Goal: Task Accomplishment & Management: Complete application form

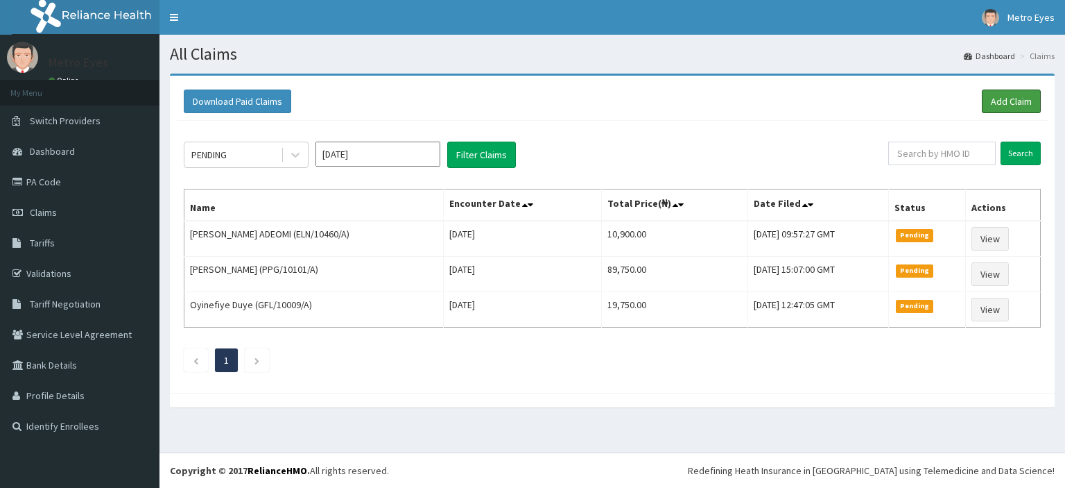
click at [1013, 102] on link "Add Claim" at bounding box center [1011, 101] width 59 height 24
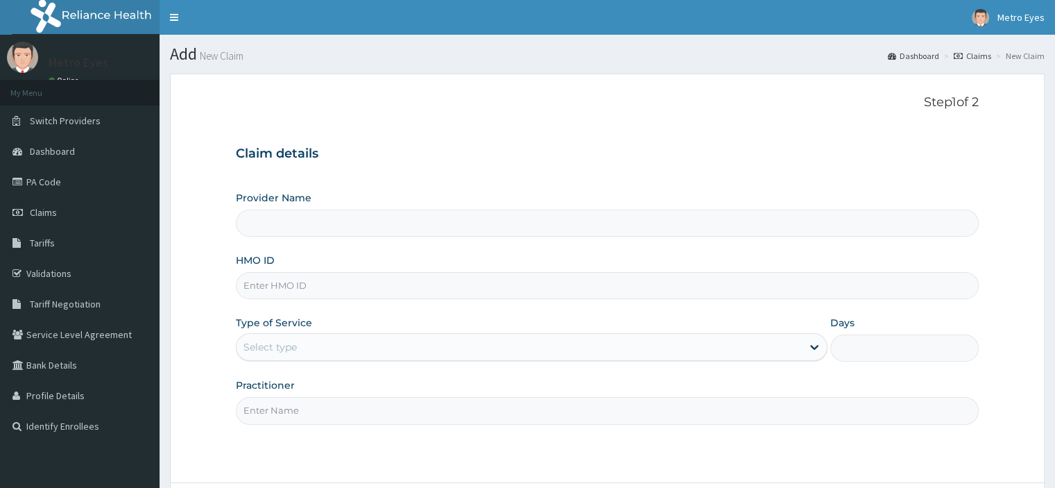
click at [535, 282] on input "HMO ID" at bounding box center [607, 285] width 742 height 27
type input "LA"
type input "Metro Eyes- Abeokuta"
type input "LAC/10034/A"
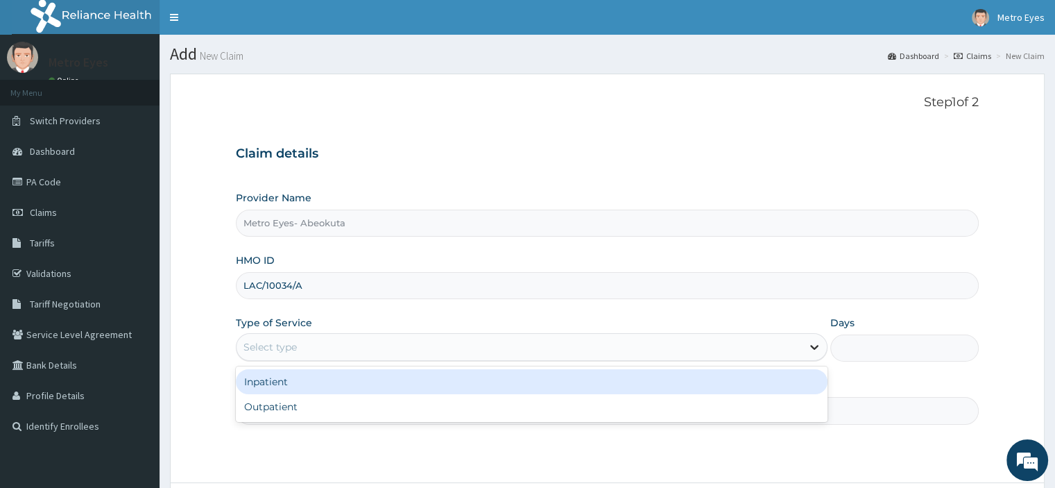
click at [813, 345] on icon at bounding box center [814, 347] width 14 height 14
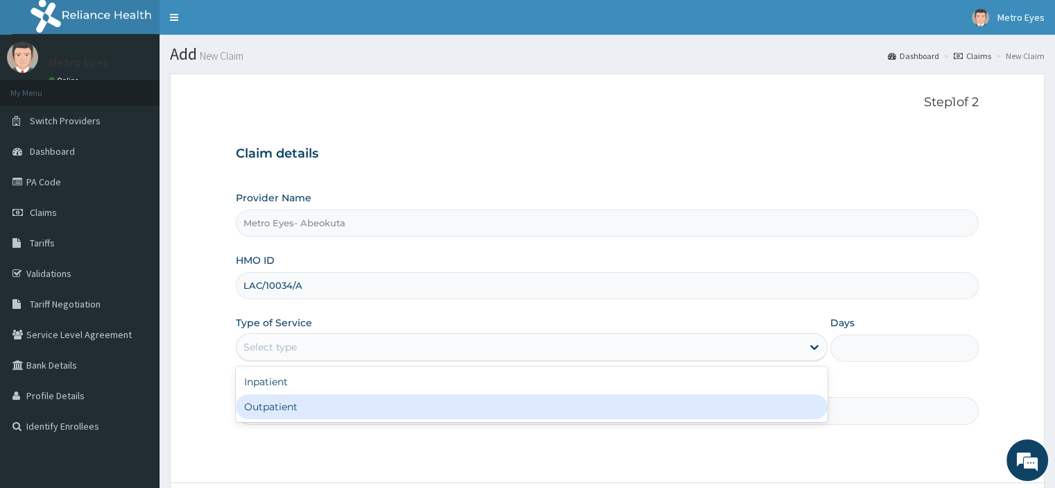
click at [747, 410] on div "Outpatient" at bounding box center [532, 406] width 592 height 25
type input "1"
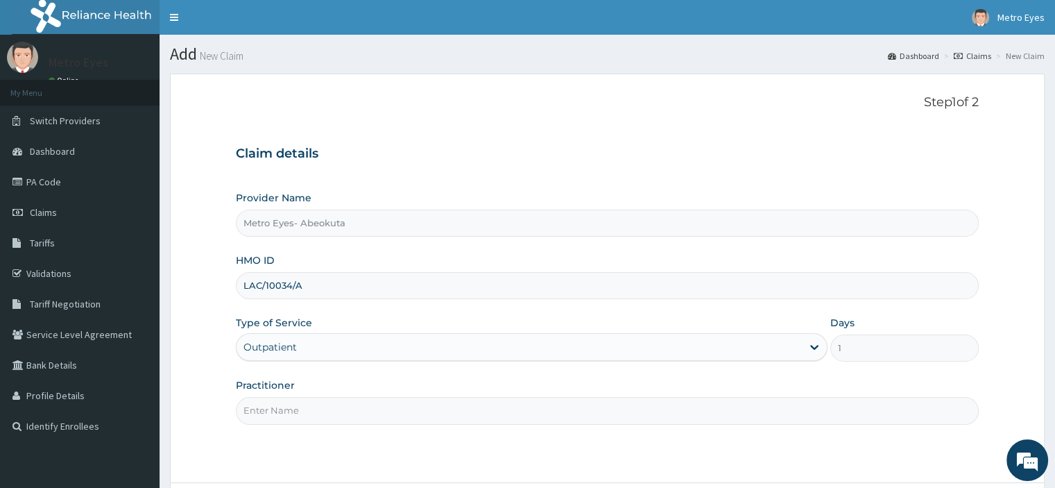
click at [710, 410] on input "Practitioner" at bounding box center [607, 410] width 742 height 27
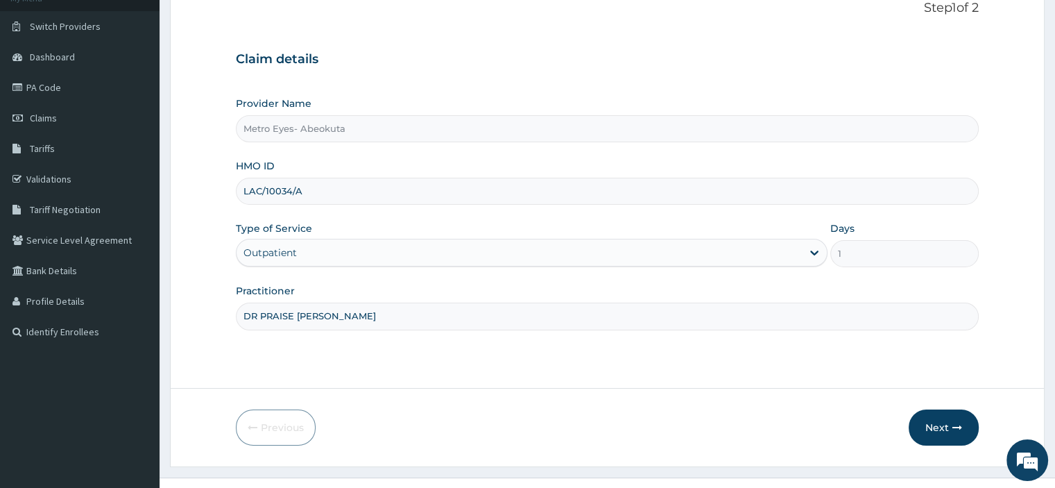
scroll to position [119, 0]
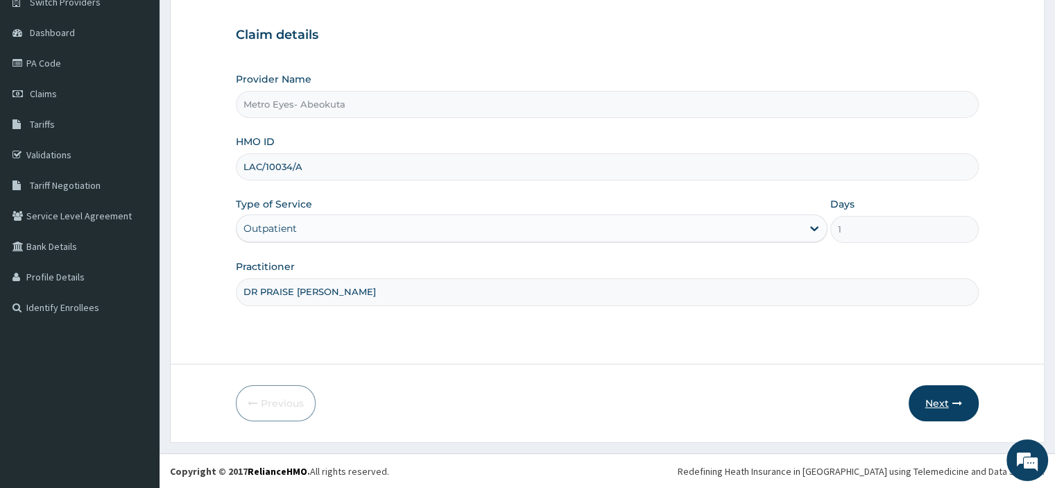
type input "DR PRAISE NWORUH"
click at [945, 401] on button "Next" at bounding box center [944, 403] width 70 height 36
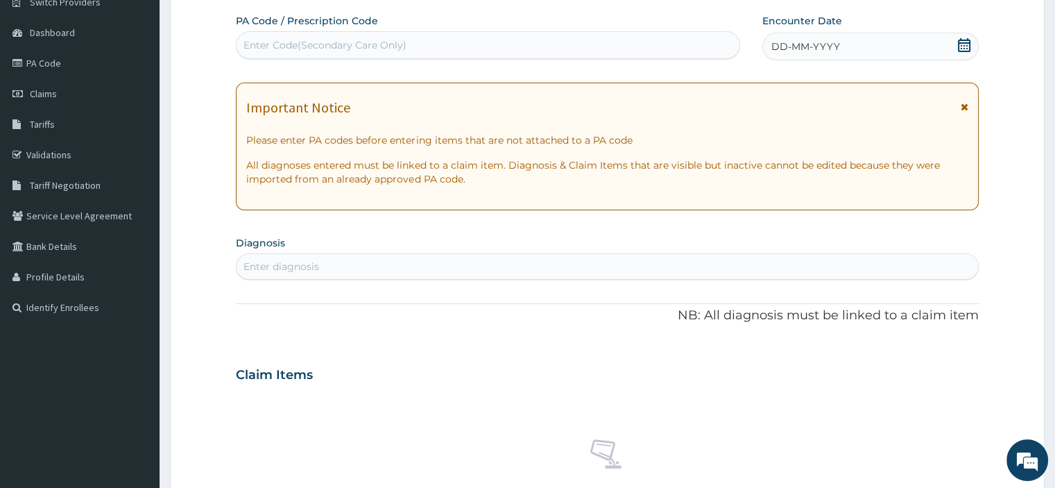
click at [558, 38] on div "Enter Code(Secondary Care Only)" at bounding box center [488, 45] width 503 height 22
paste input "PA/D60A19"
type input "PA/D60A19"
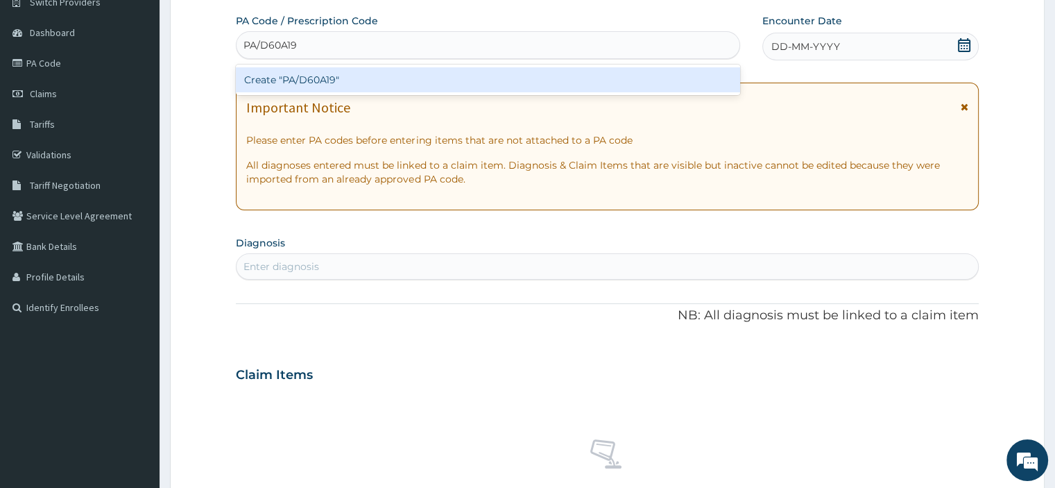
click at [535, 71] on div "Create "PA/D60A19"" at bounding box center [488, 79] width 504 height 25
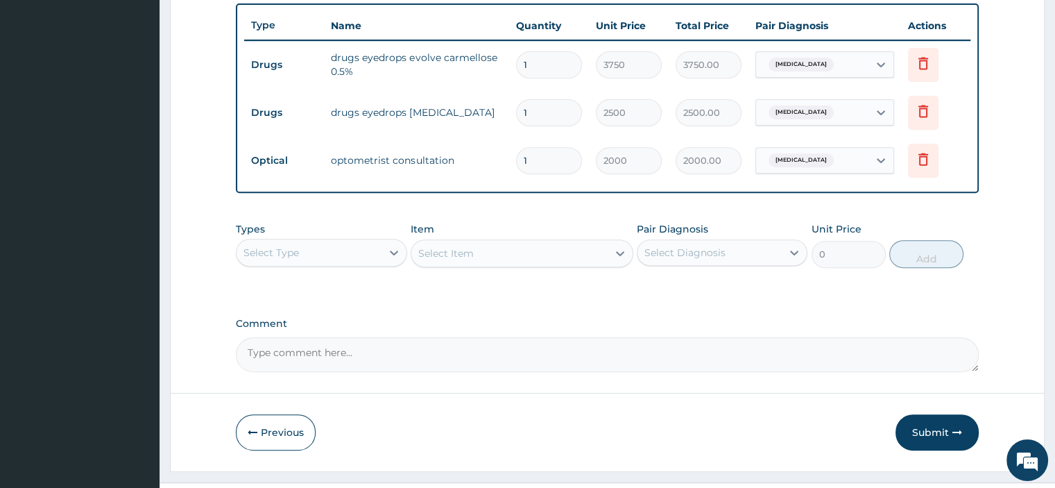
scroll to position [540, 0]
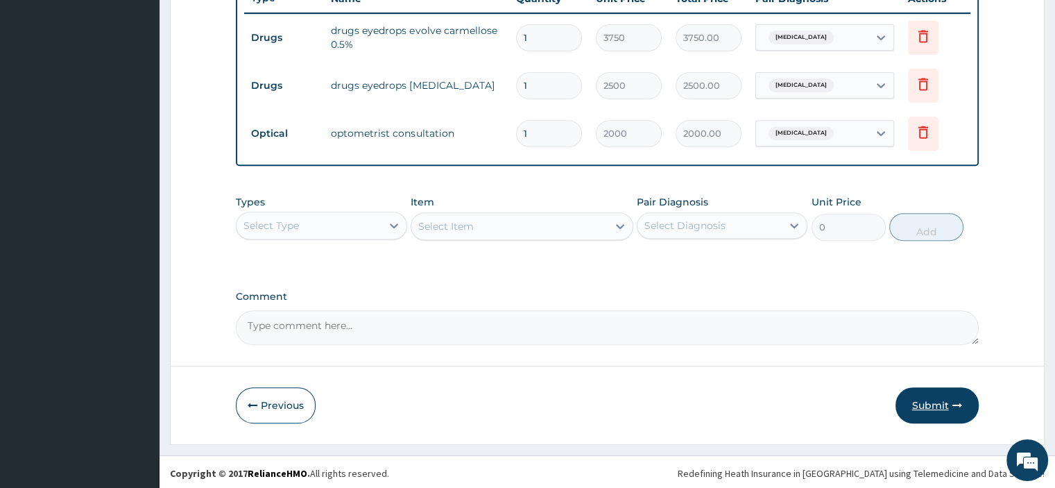
click at [936, 402] on button "Submit" at bounding box center [936, 405] width 83 height 36
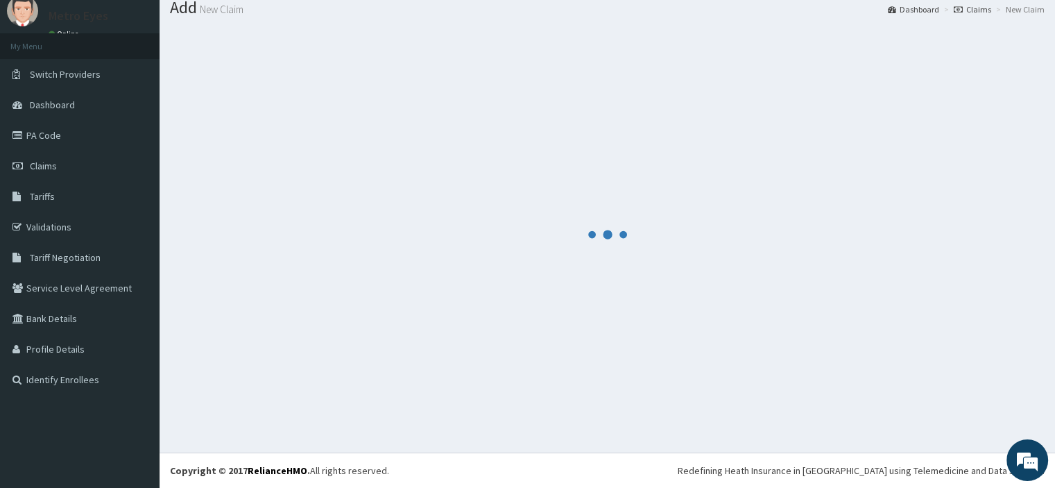
scroll to position [46, 0]
drag, startPoint x: 936, startPoint y: 402, endPoint x: 884, endPoint y: 379, distance: 57.8
click at [884, 379] on div at bounding box center [607, 235] width 875 height 415
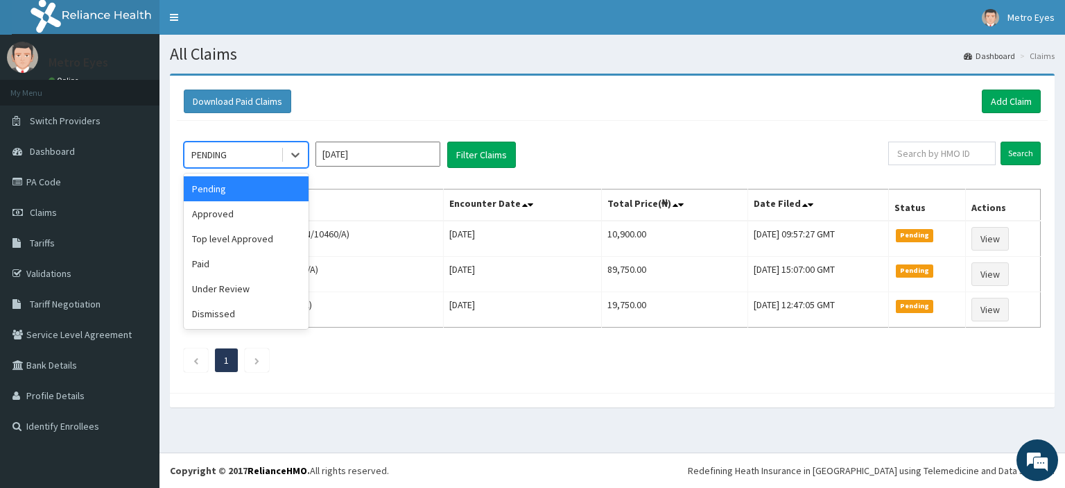
click at [256, 156] on div "PENDING" at bounding box center [233, 155] width 96 height 22
click at [259, 213] on div "Approved" at bounding box center [246, 213] width 125 height 25
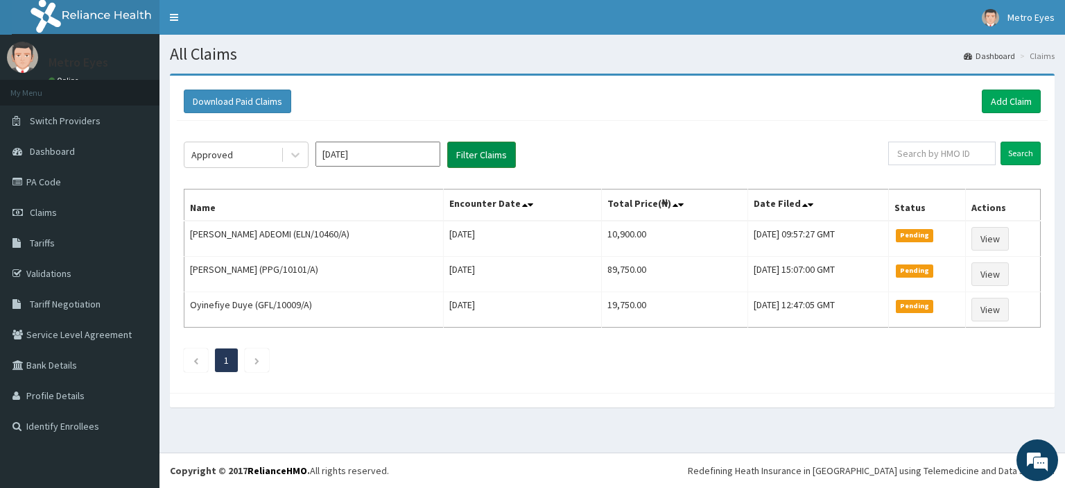
click at [495, 153] on button "Filter Claims" at bounding box center [481, 155] width 69 height 26
